Goal: Information Seeking & Learning: Learn about a topic

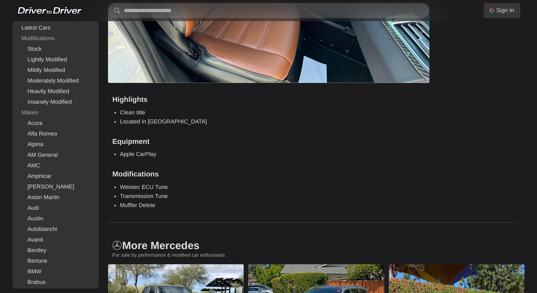
scroll to position [720, 0]
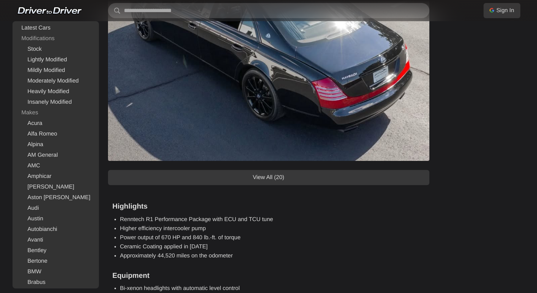
scroll to position [645, 0]
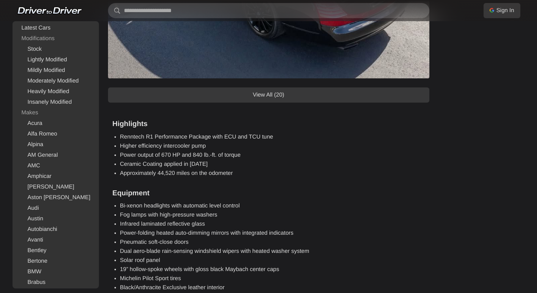
click at [155, 222] on li "Infrared laminated reflective glass" at bounding box center [272, 224] width 305 height 9
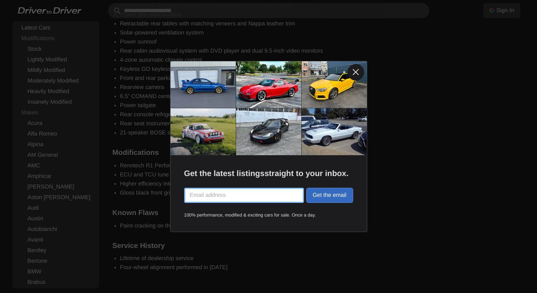
scroll to position [958, 0]
click at [356, 67] on link at bounding box center [356, 72] width 17 height 17
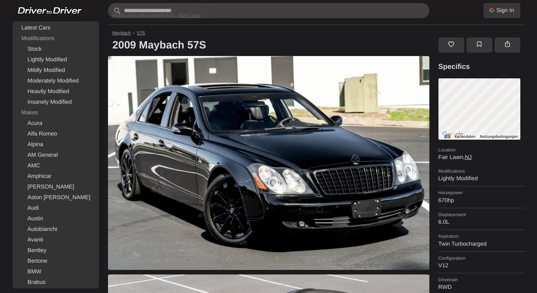
scroll to position [10, 0]
